Goal: Task Accomplishment & Management: Manage account settings

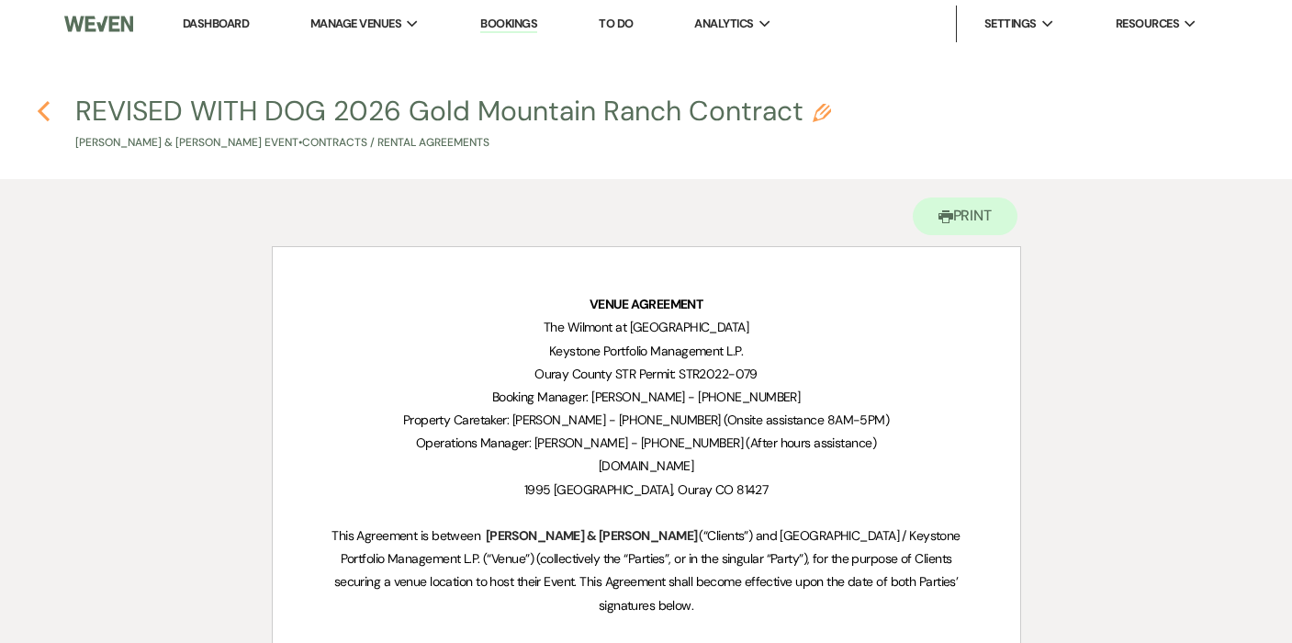
click at [44, 117] on use "button" at bounding box center [44, 111] width 12 height 20
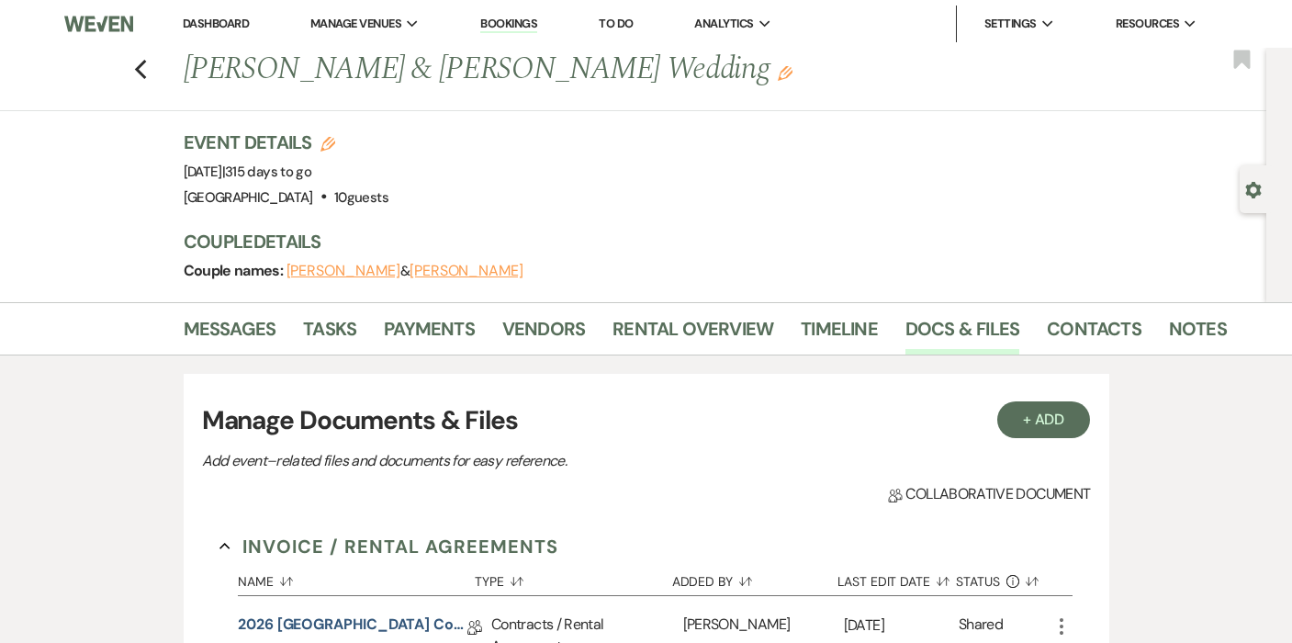
click at [152, 73] on div "Previous [PERSON_NAME] & [PERSON_NAME] Wedding Edit Bookmark" at bounding box center [628, 79] width 1275 height 63
click at [141, 71] on icon "Previous" at bounding box center [141, 70] width 14 height 22
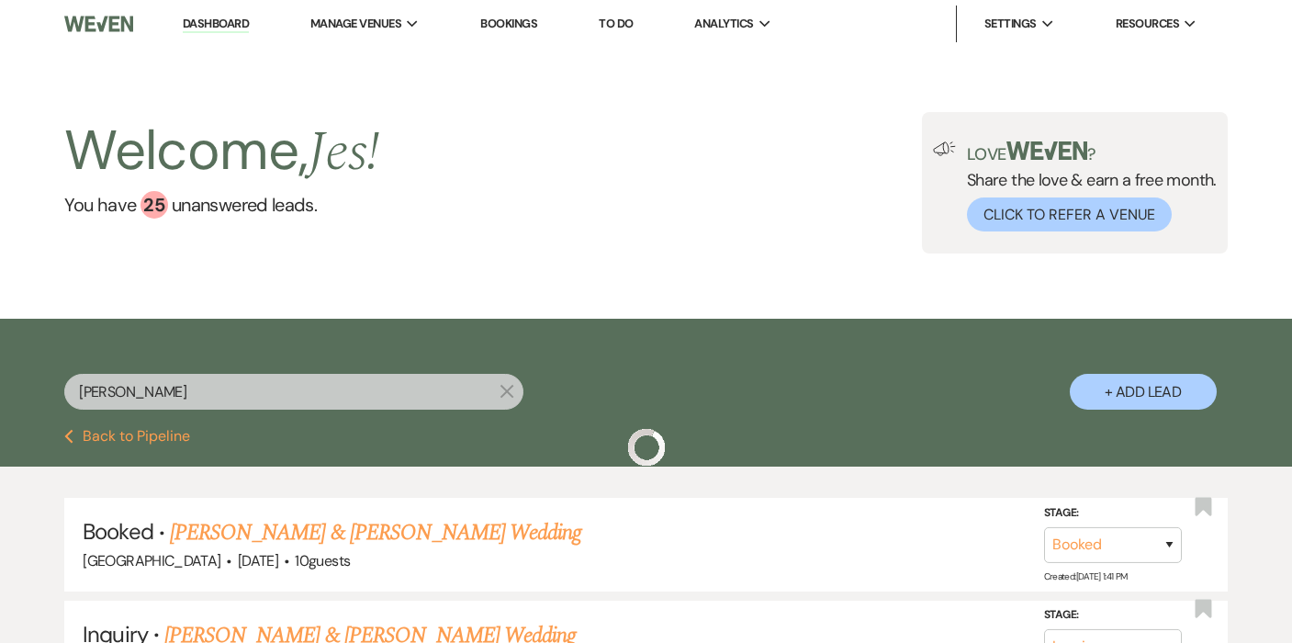
scroll to position [153, 0]
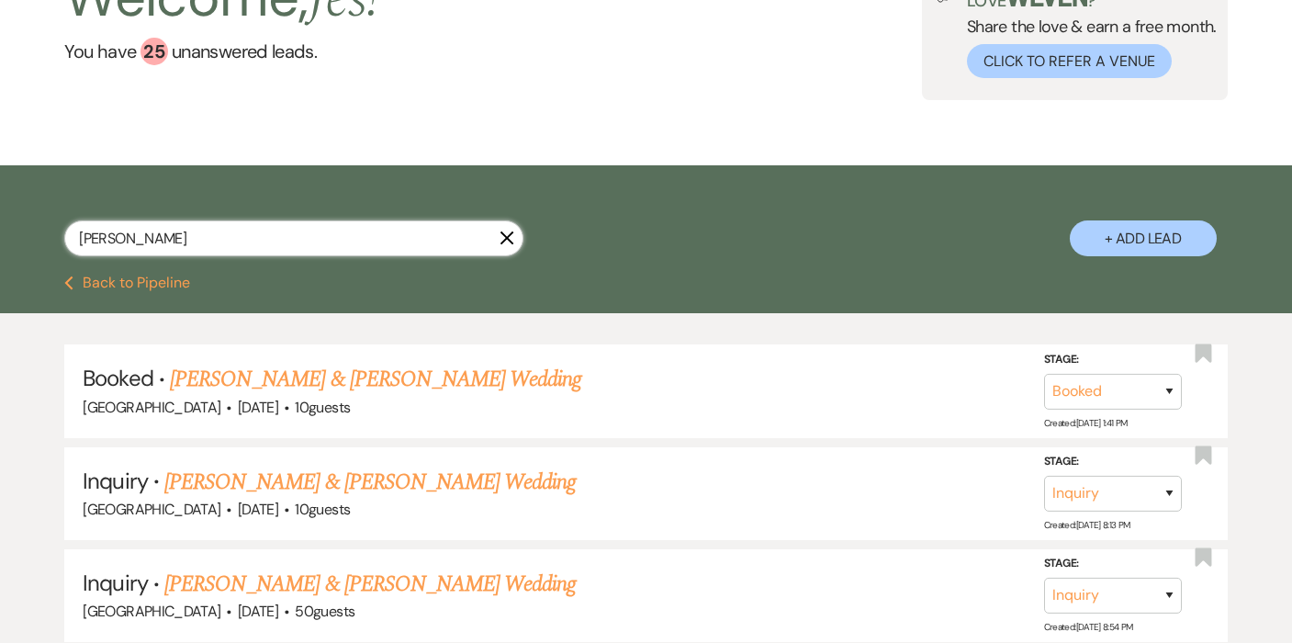
click at [168, 240] on input "[PERSON_NAME]" at bounding box center [293, 238] width 459 height 36
type input "[PERSON_NAME]"
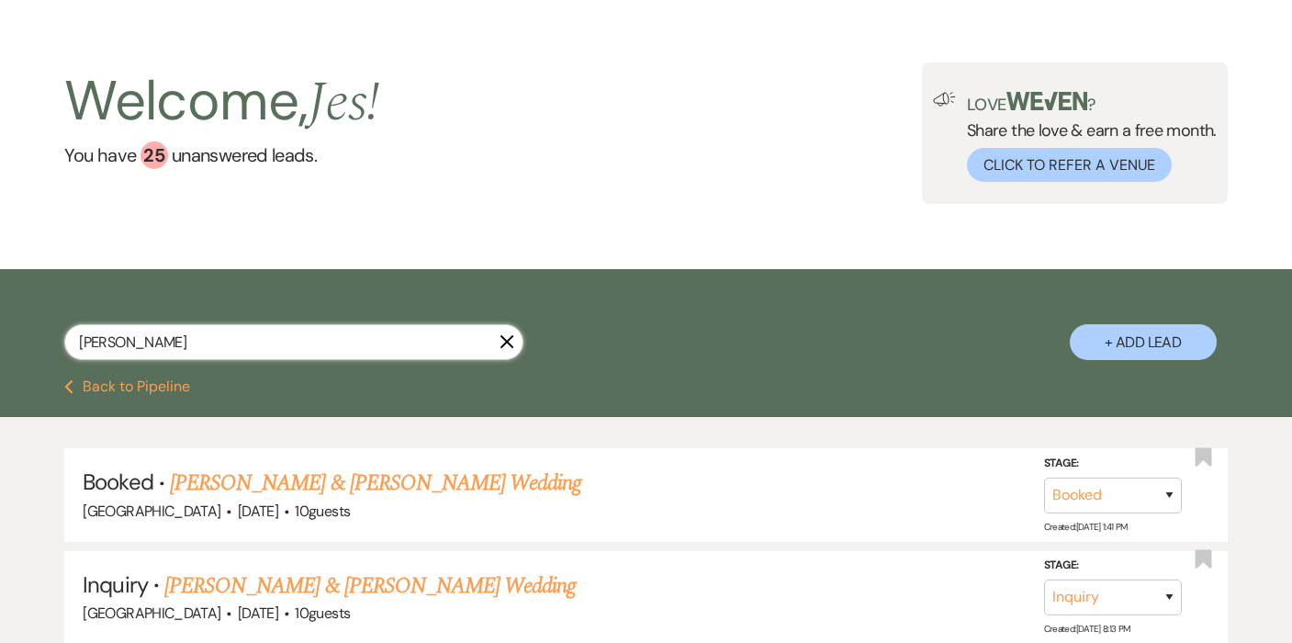
select select "2"
type input "[PERSON_NAME]"
select select "2"
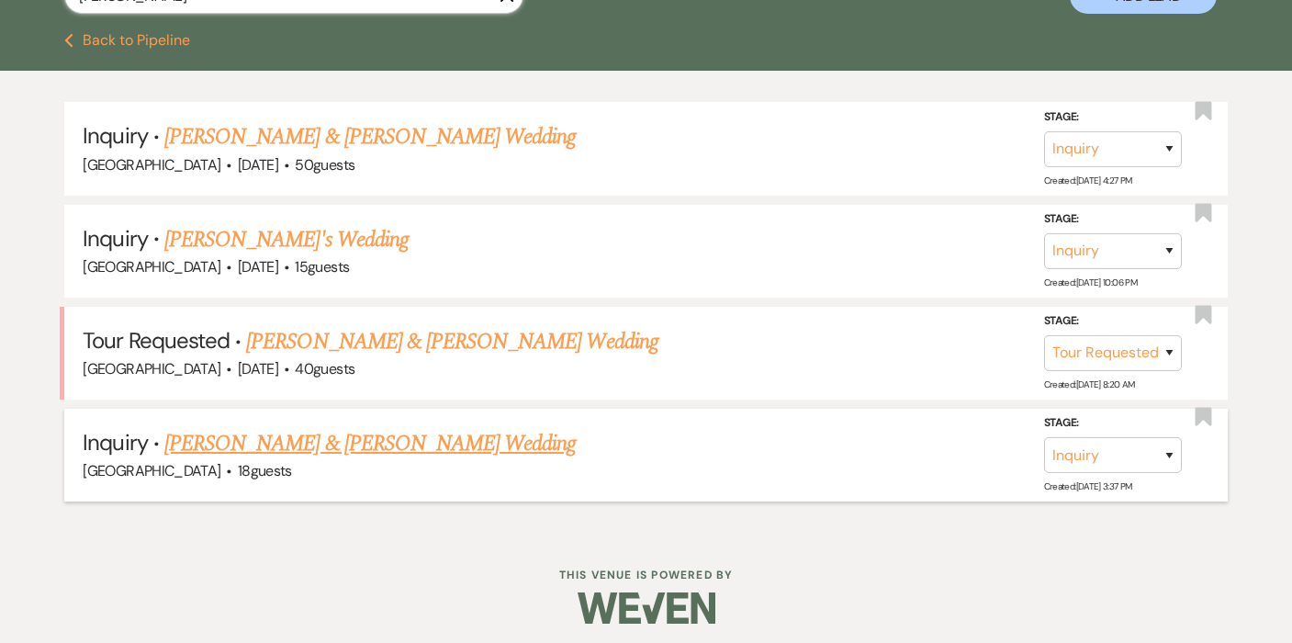
scroll to position [395, 0]
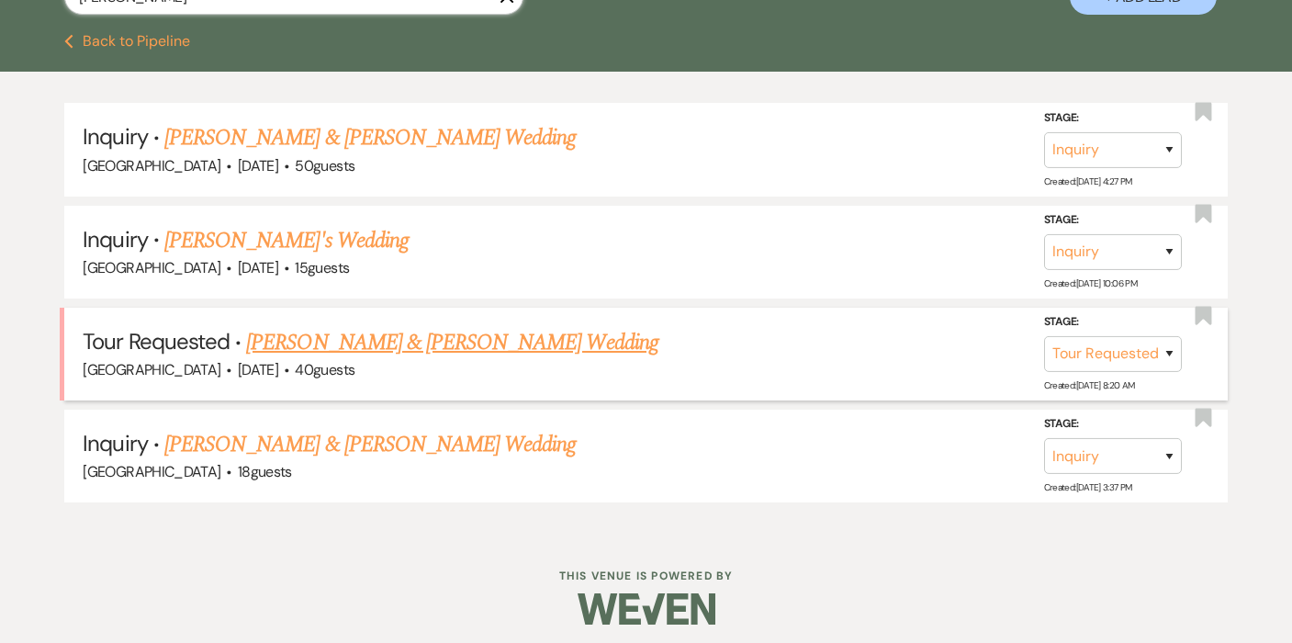
type input "[PERSON_NAME]"
click at [423, 339] on link "[PERSON_NAME] & [PERSON_NAME] Wedding" at bounding box center [451, 342] width 411 height 33
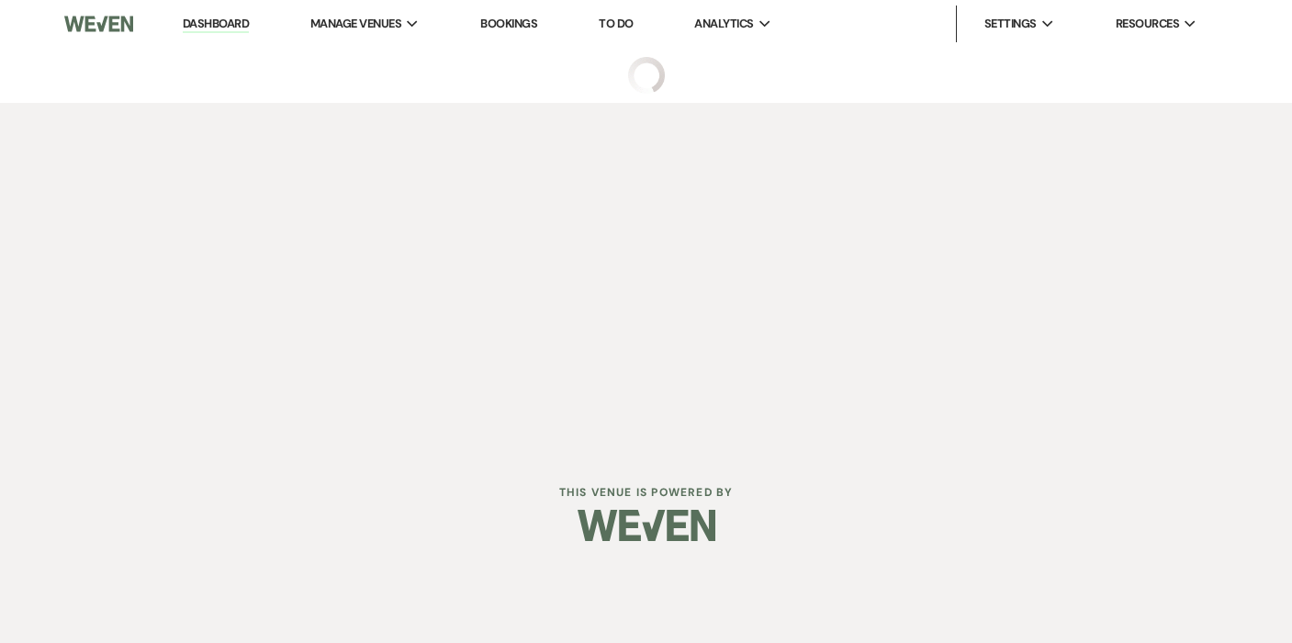
select select "2"
select select "5"
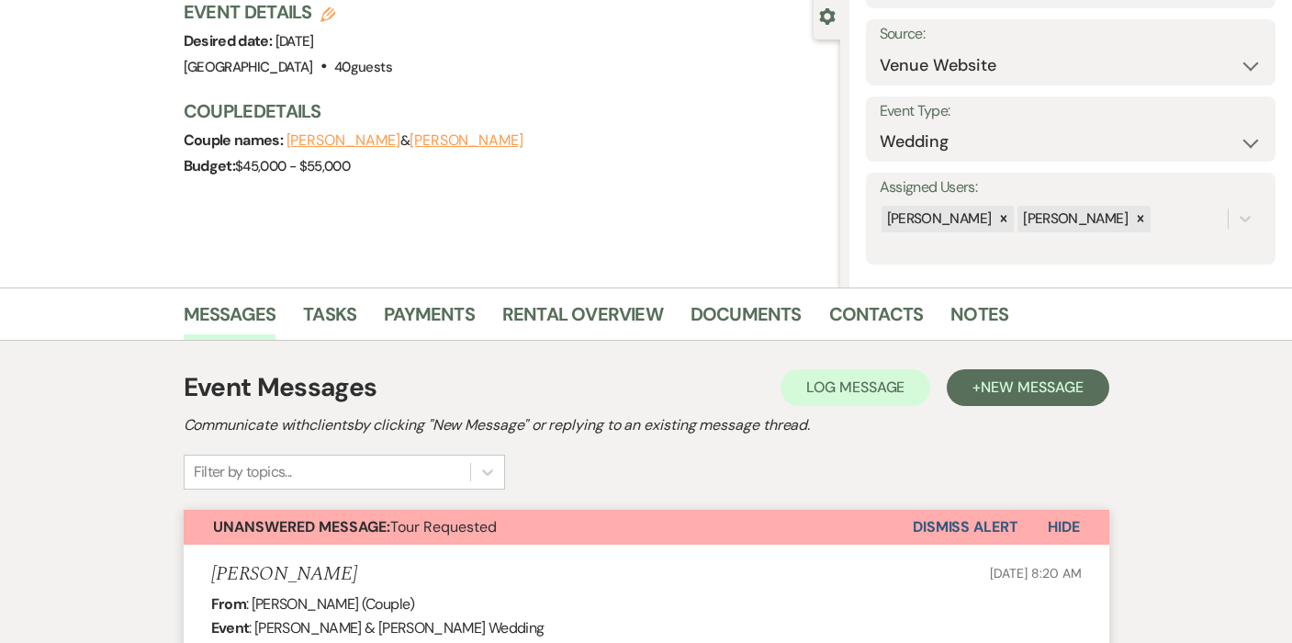
scroll to position [189, 0]
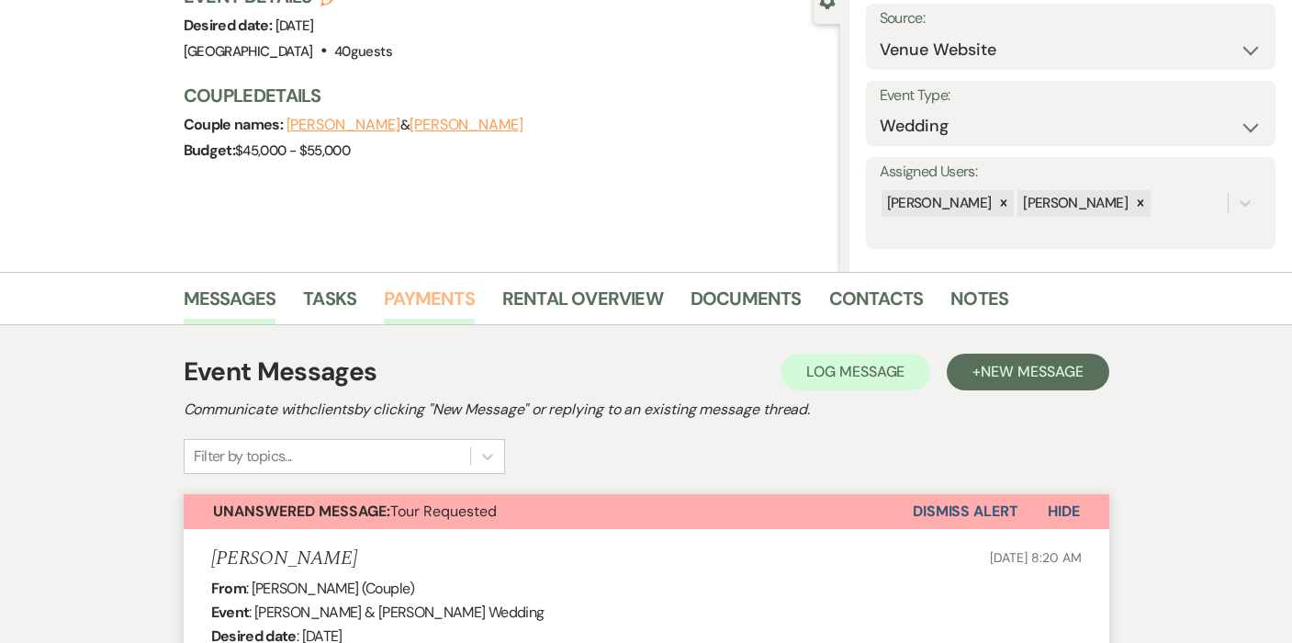
click at [418, 302] on link "Payments" at bounding box center [429, 304] width 91 height 40
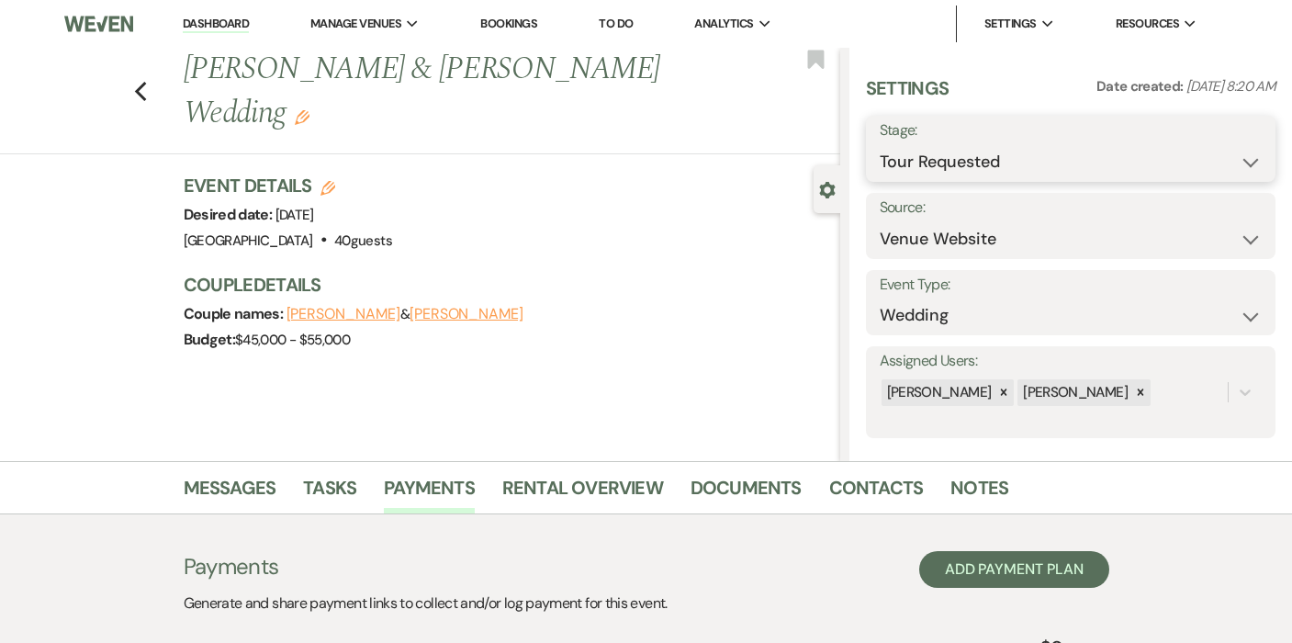
select select "7"
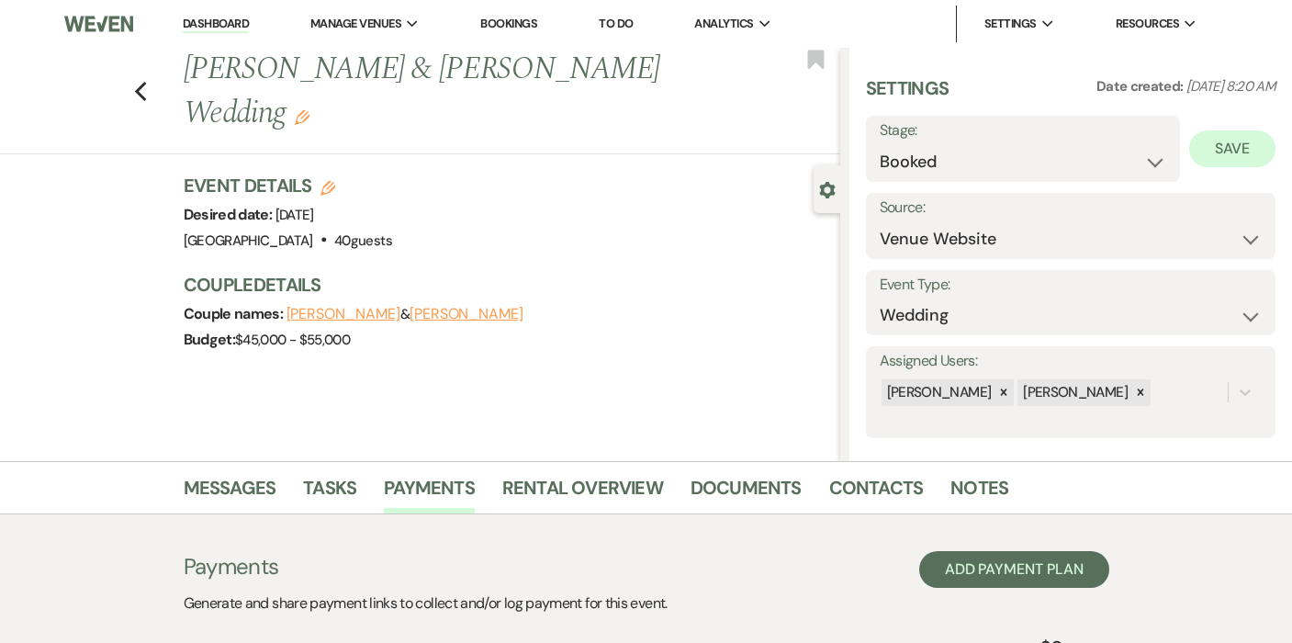
click at [1224, 151] on button "Save" at bounding box center [1232, 148] width 86 height 37
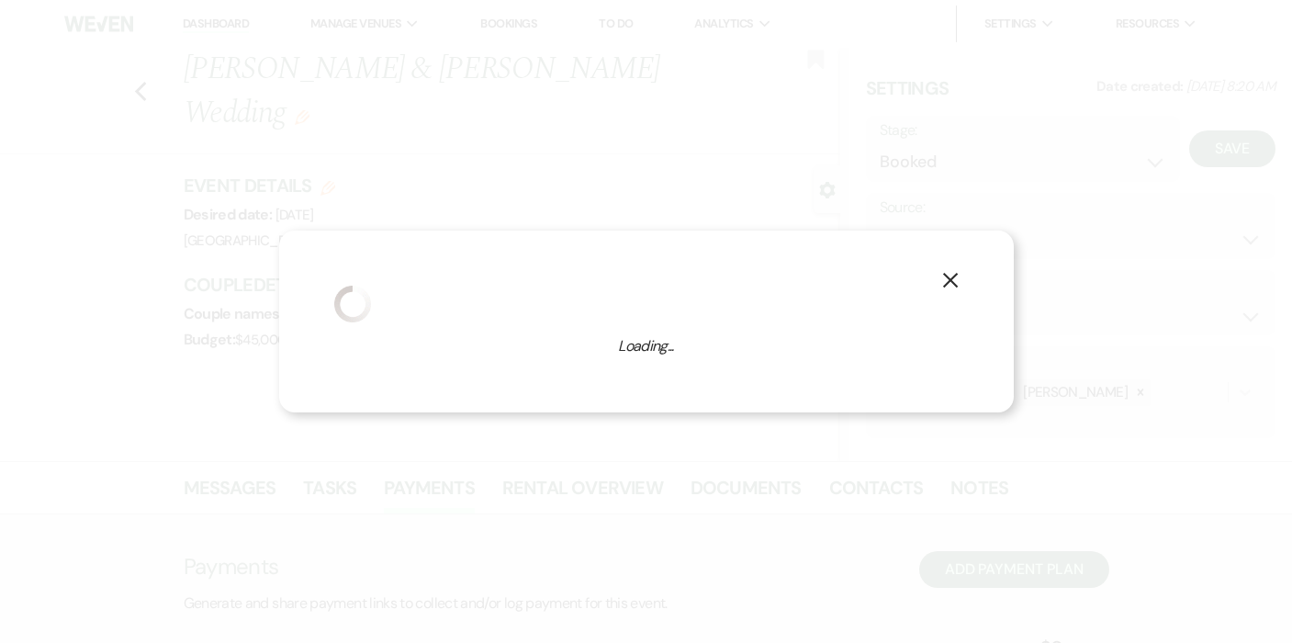
select select "1"
select select "788"
select select "false"
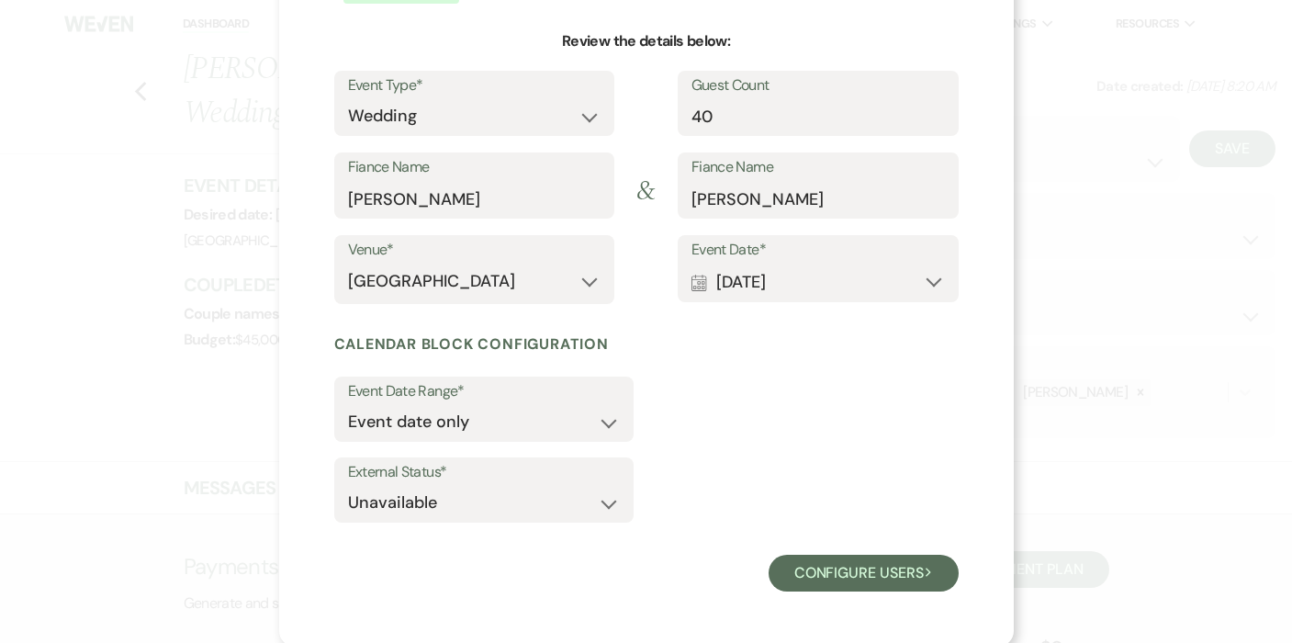
scroll to position [163, 0]
click at [801, 277] on button "Calendar [DATE] Expand" at bounding box center [817, 282] width 253 height 37
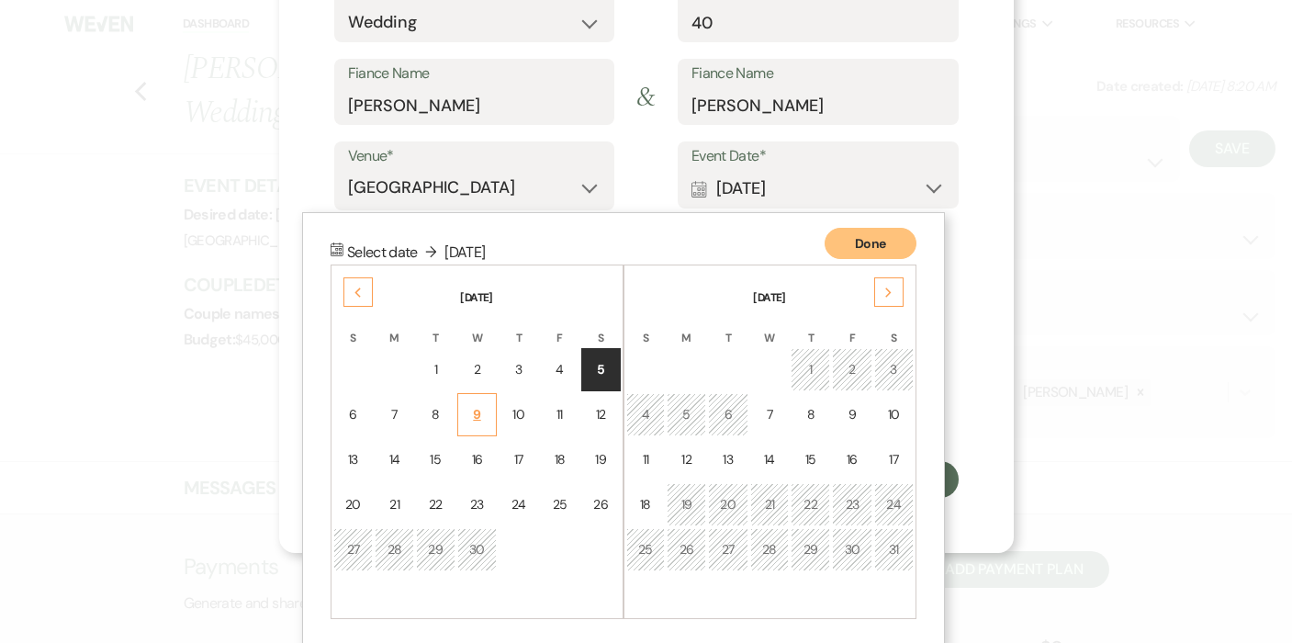
click at [476, 415] on div "9" at bounding box center [477, 414] width 17 height 19
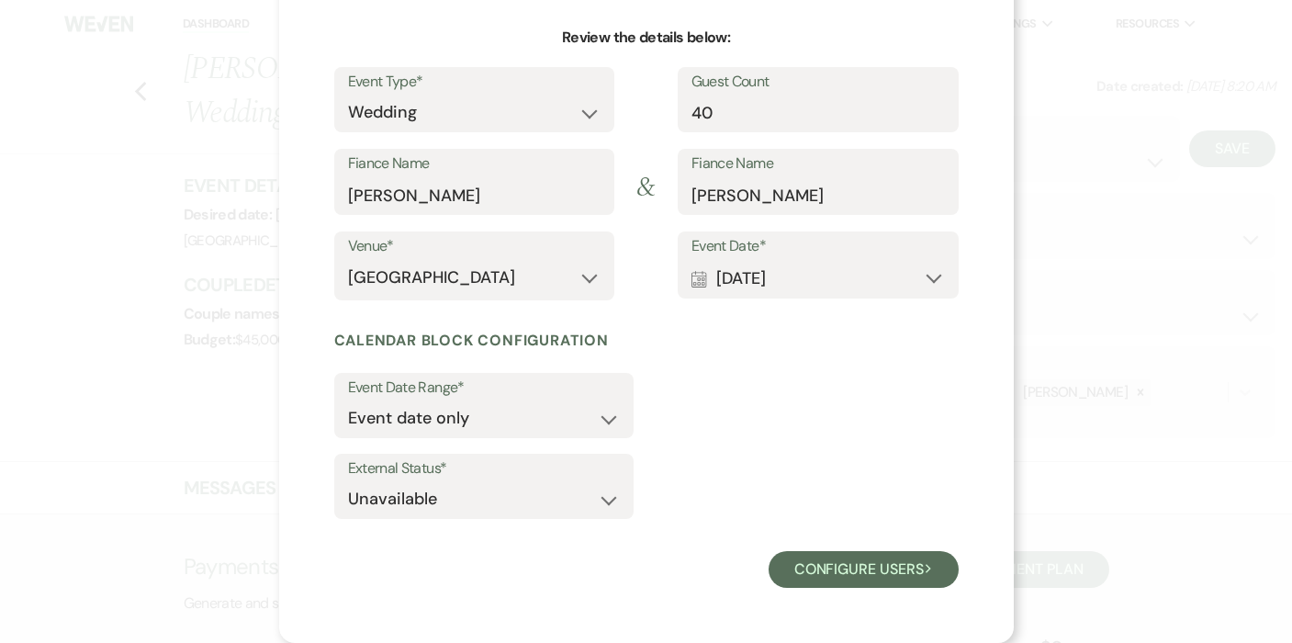
scroll to position [163, 0]
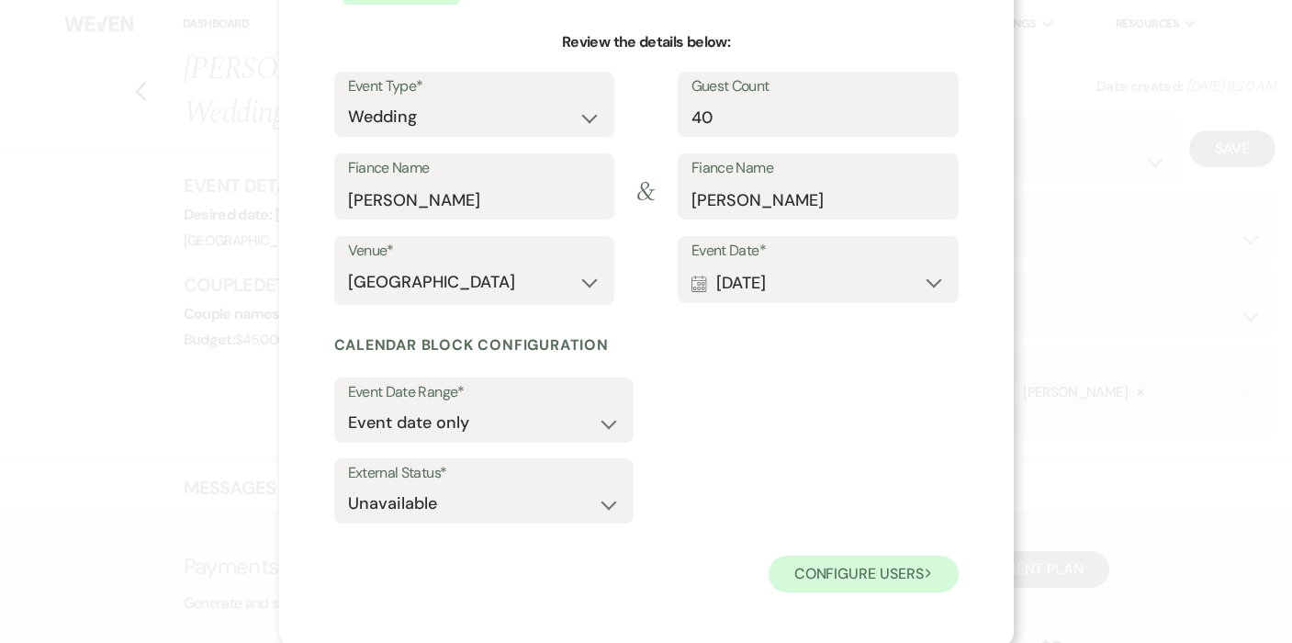
click at [811, 566] on button "Configure users Next" at bounding box center [864, 573] width 190 height 37
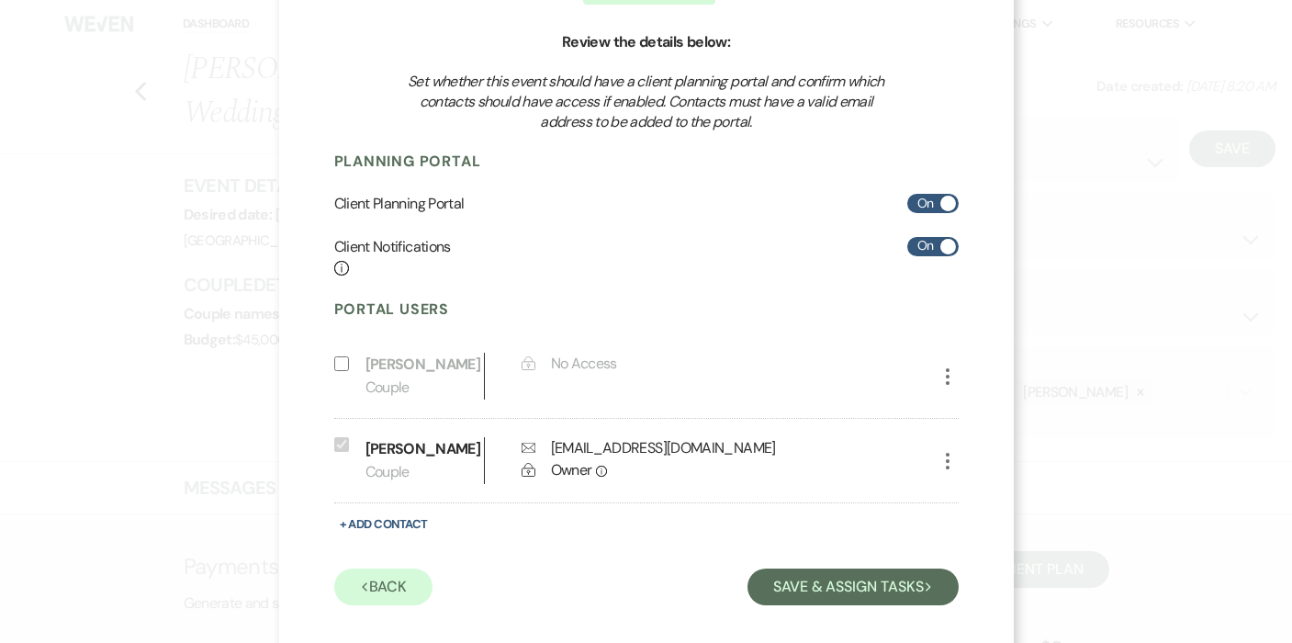
click at [929, 202] on input "On" at bounding box center [932, 203] width 51 height 19
checkbox input "false"
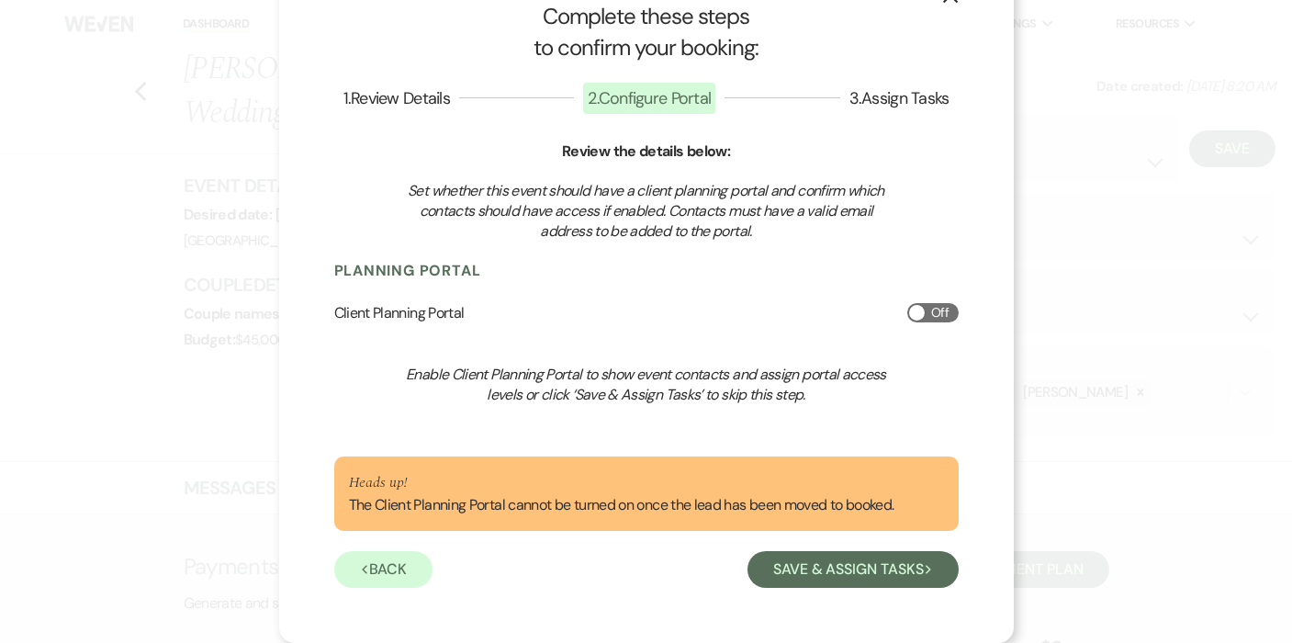
scroll to position [50, 0]
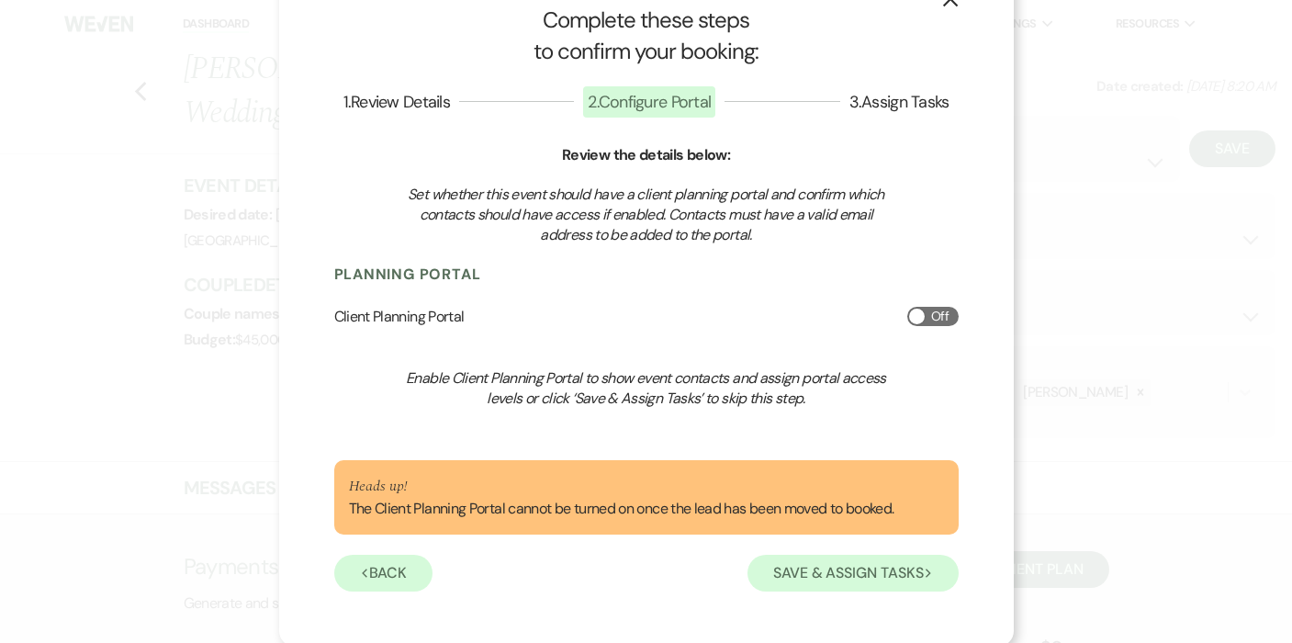
click at [815, 558] on button "Save & Assign Tasks Next" at bounding box center [852, 573] width 210 height 37
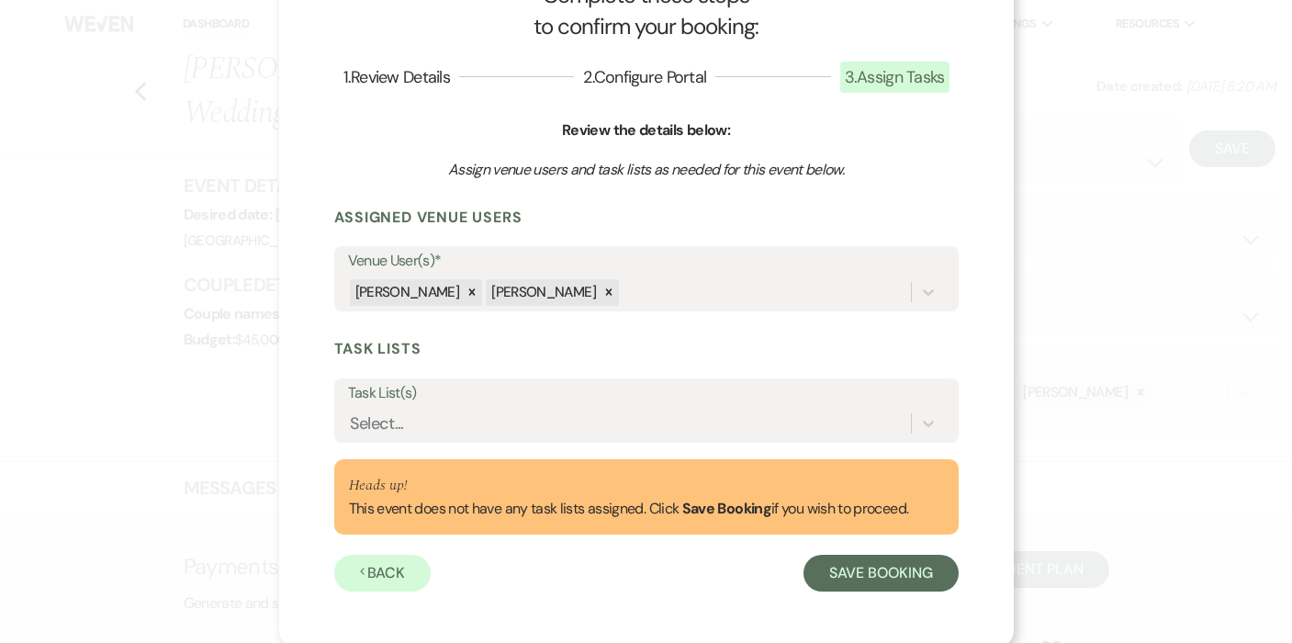
scroll to position [74, 0]
click at [854, 570] on button "Save Booking" at bounding box center [880, 573] width 154 height 37
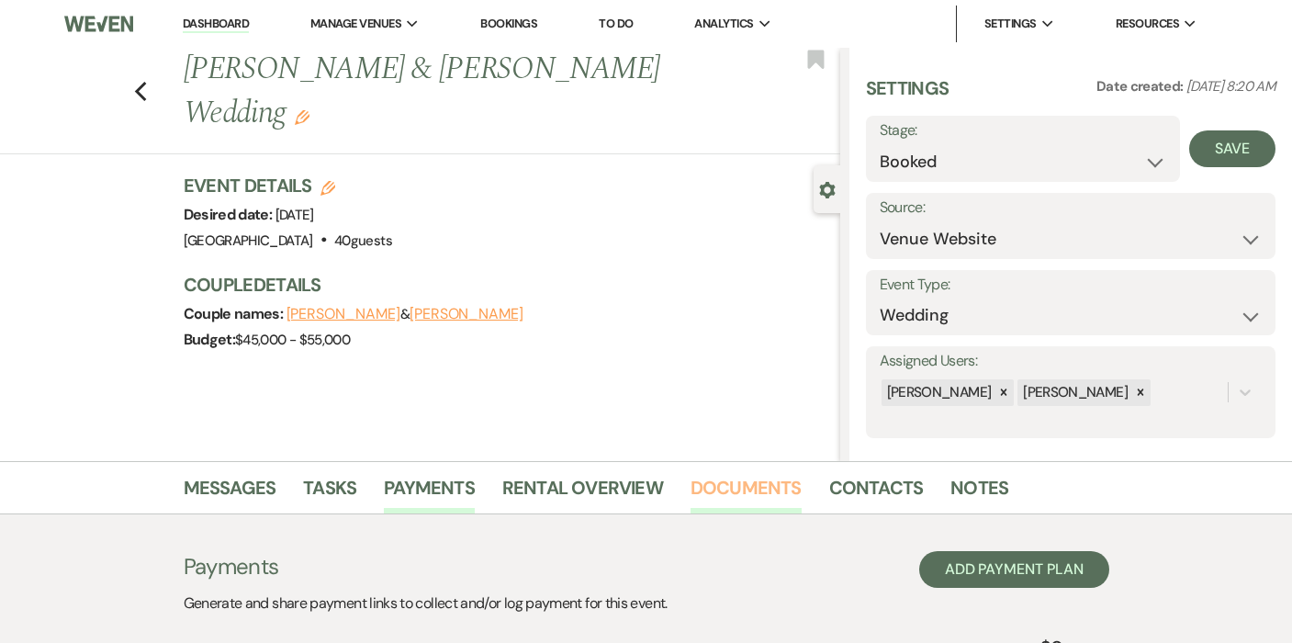
click at [741, 498] on link "Documents" at bounding box center [745, 493] width 111 height 40
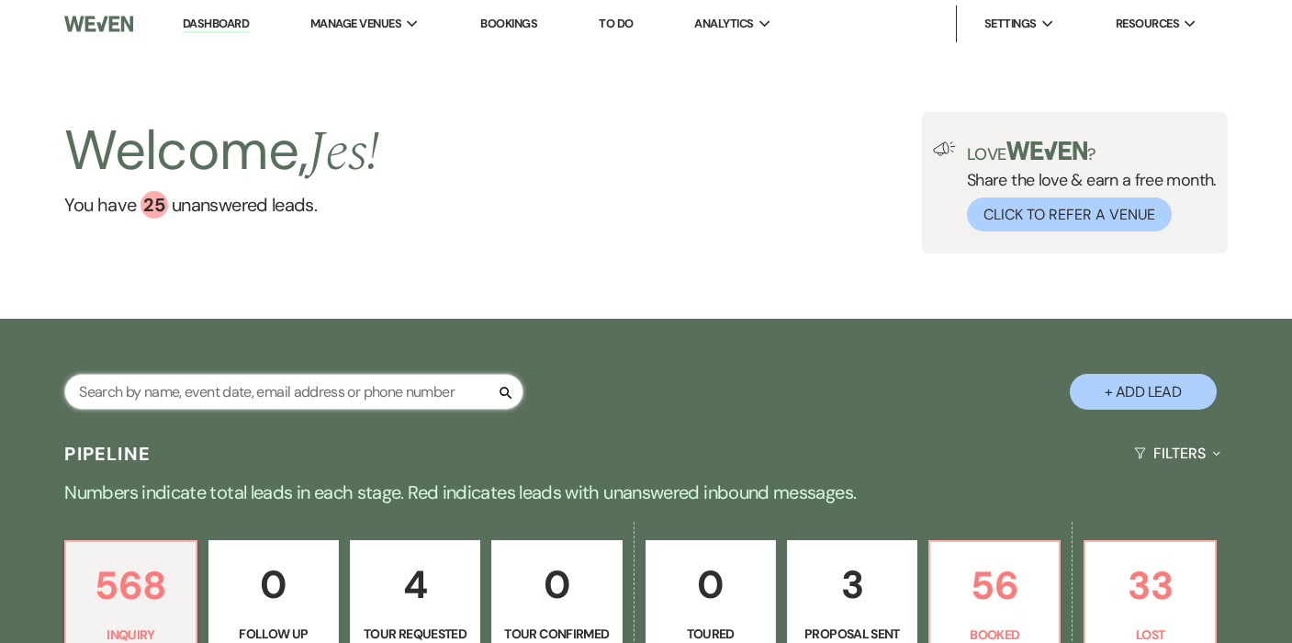
click at [301, 385] on input "text" at bounding box center [293, 392] width 459 height 36
type input "morgan"
select select "8"
select select "10"
select select "8"
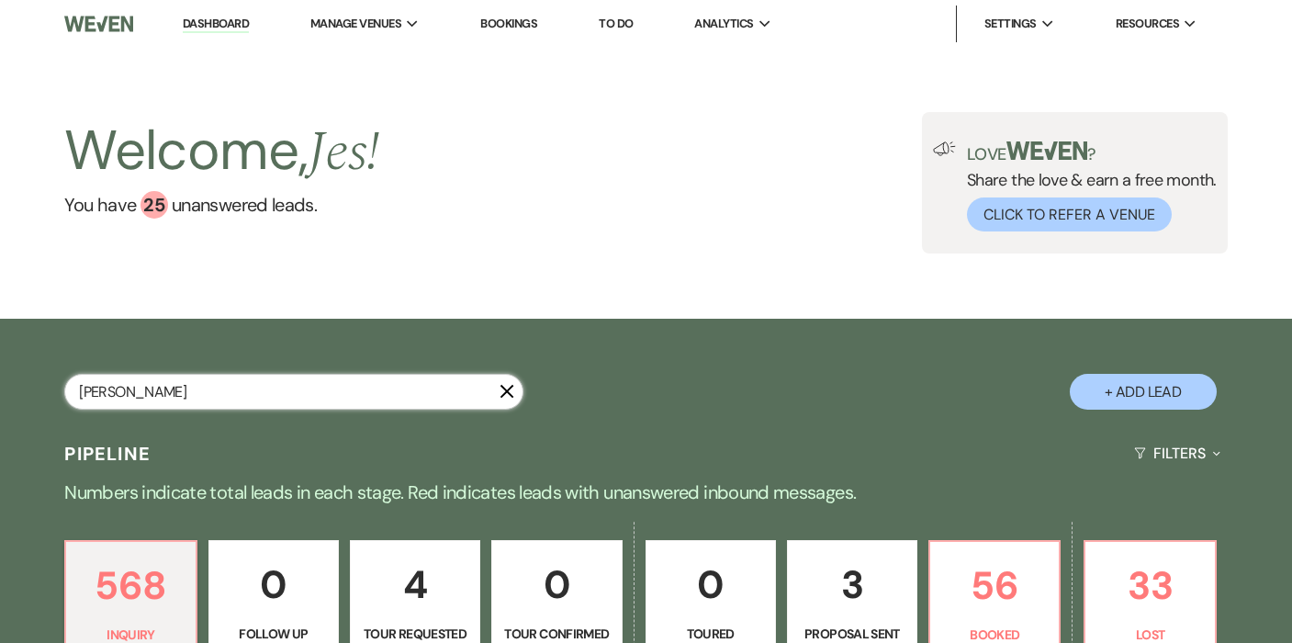
select select "4"
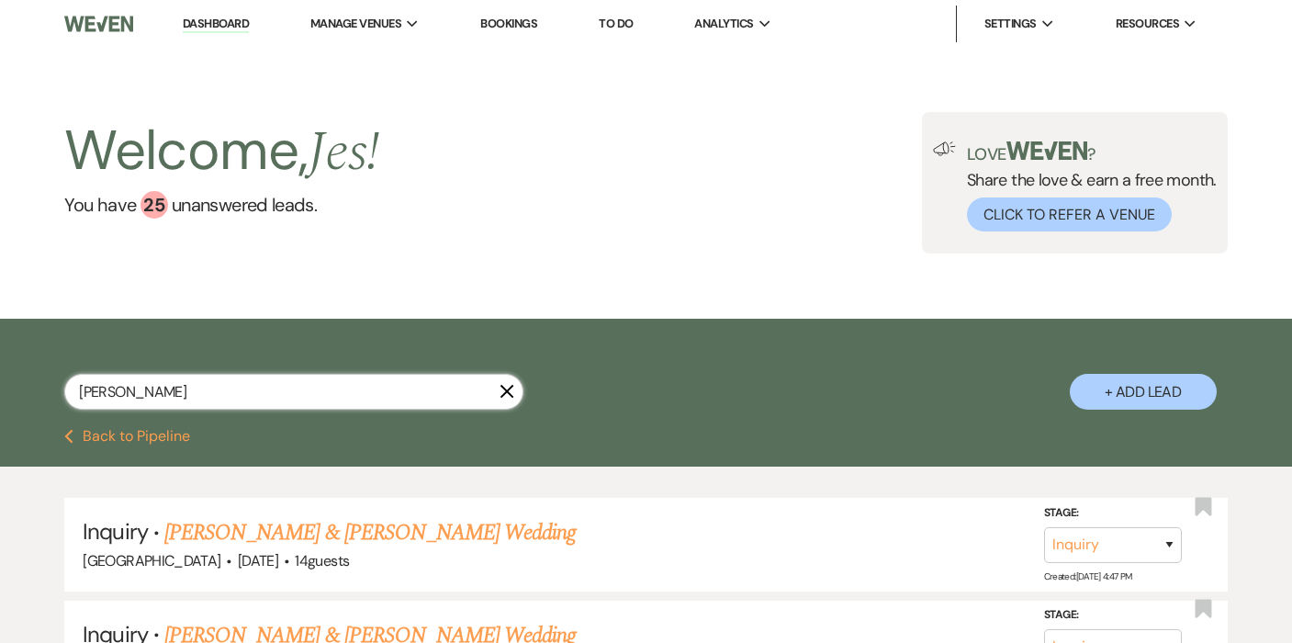
type input "Morgan"
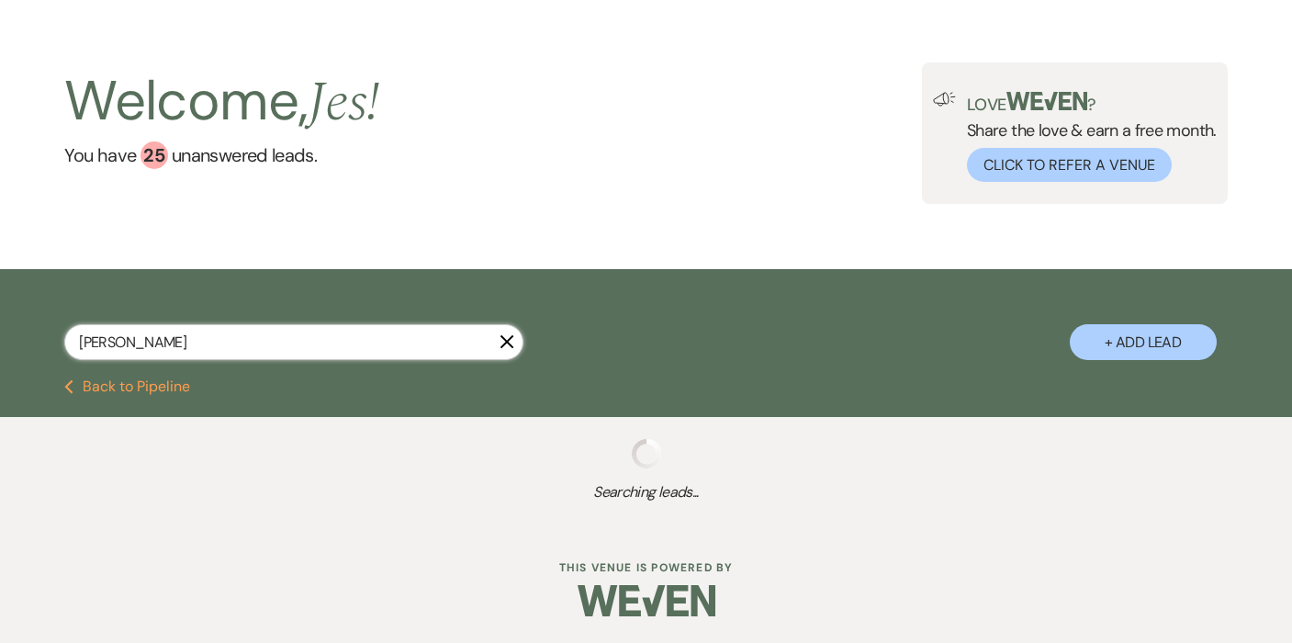
select select "8"
select select "10"
select select "8"
select select "4"
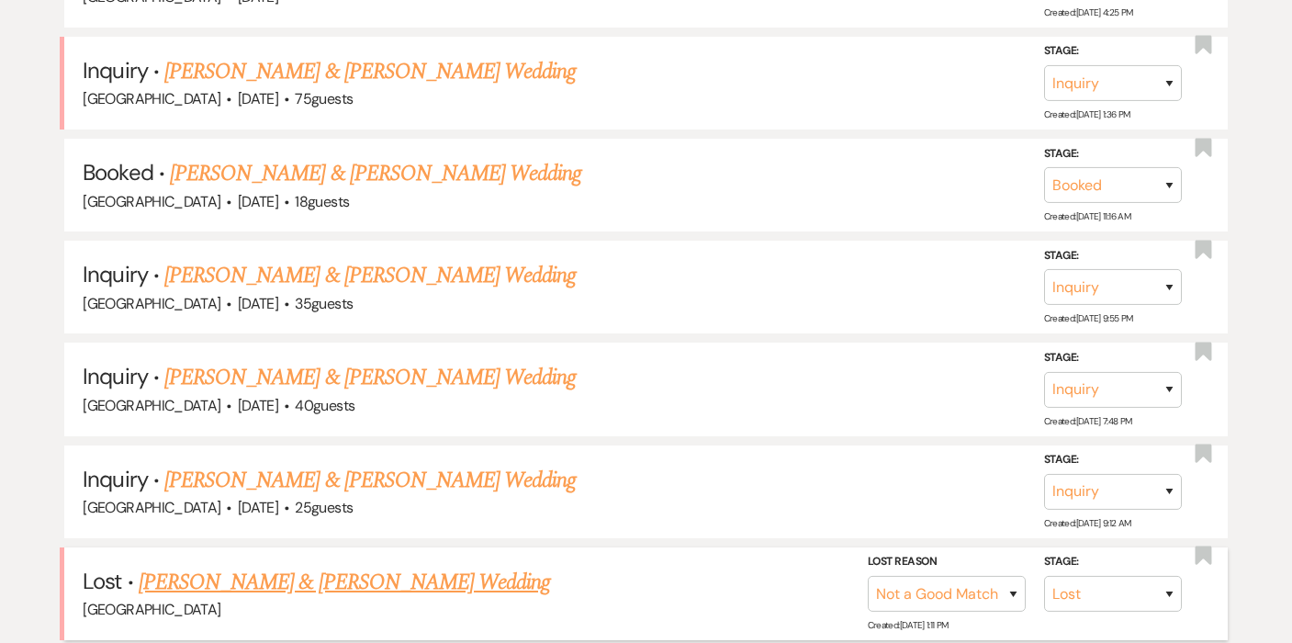
scroll to position [755, 0]
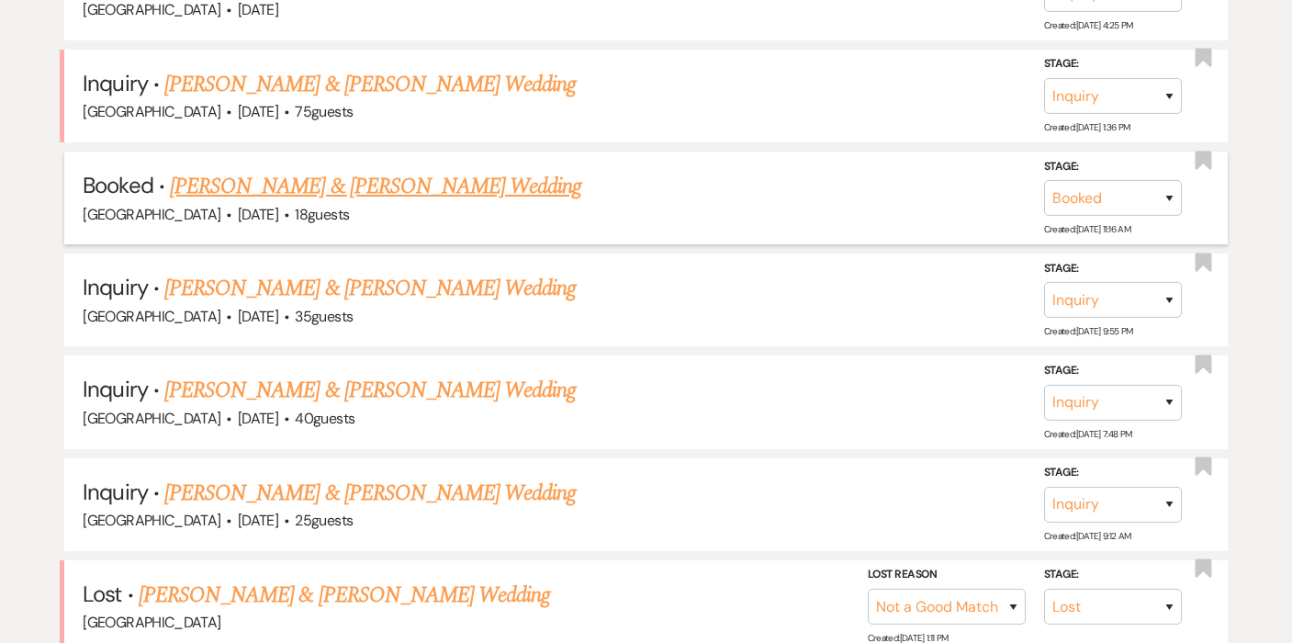
type input "Morgan"
click at [369, 173] on link "Conor Horgan & Morgan Thoutt's Wedding" at bounding box center [375, 186] width 411 height 33
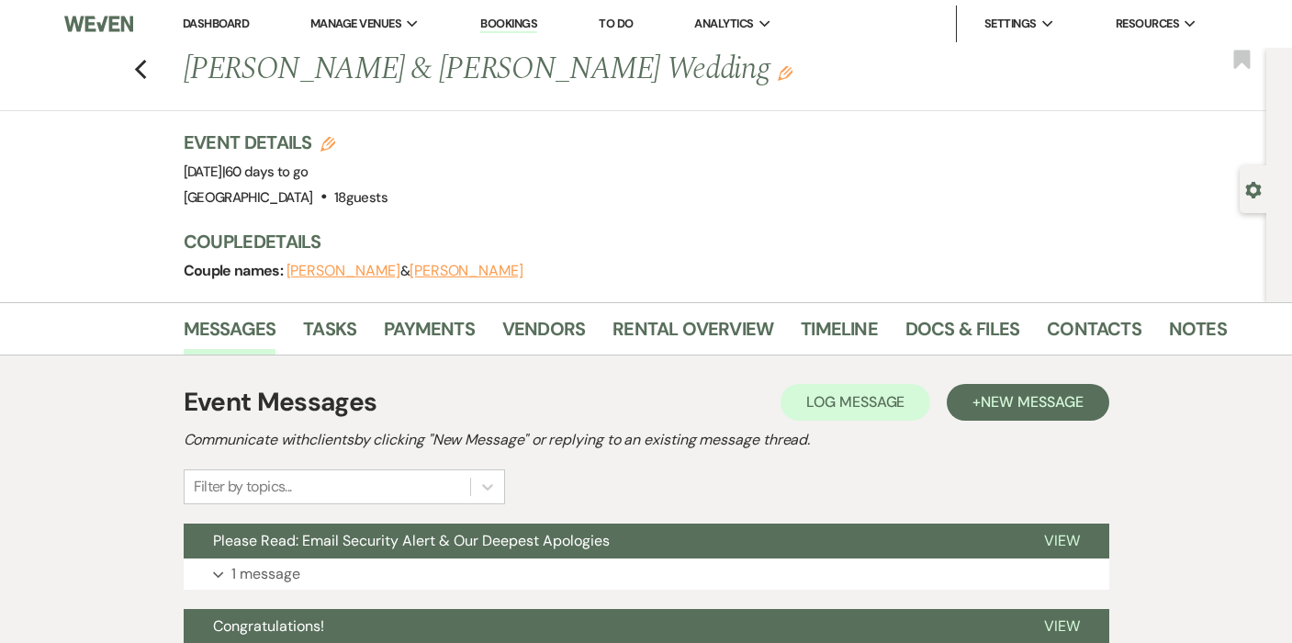
drag, startPoint x: 185, startPoint y: 173, endPoint x: 352, endPoint y: 168, distance: 167.2
click at [309, 168] on span "Event Date: Saturday, October 11th, 2025 | 60 days to go" at bounding box center [246, 172] width 125 height 18
copy span "Saturday, October 11th, 2025"
